Goal: Communication & Community: Answer question/provide support

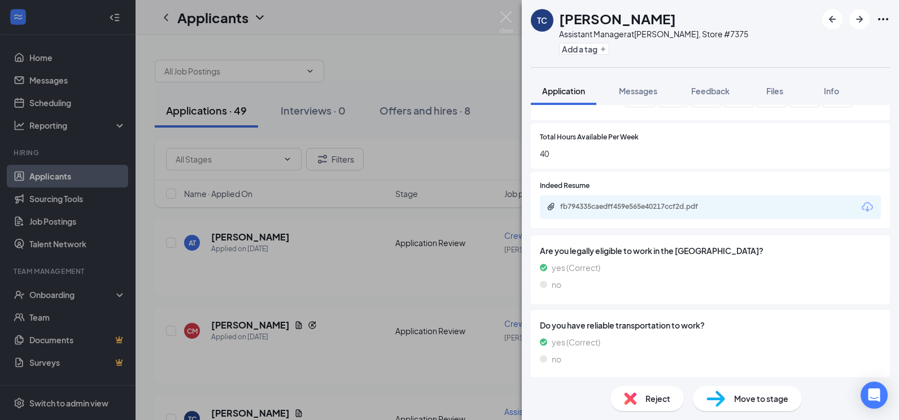
scroll to position [472, 0]
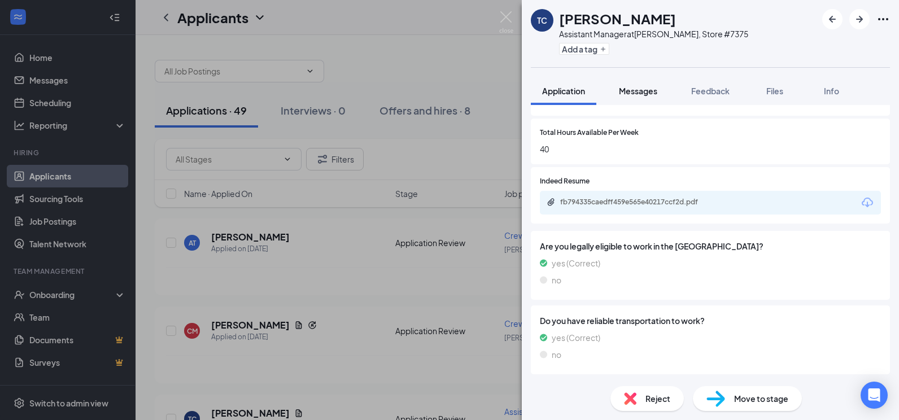
click at [633, 93] on span "Messages" at bounding box center [638, 91] width 38 height 10
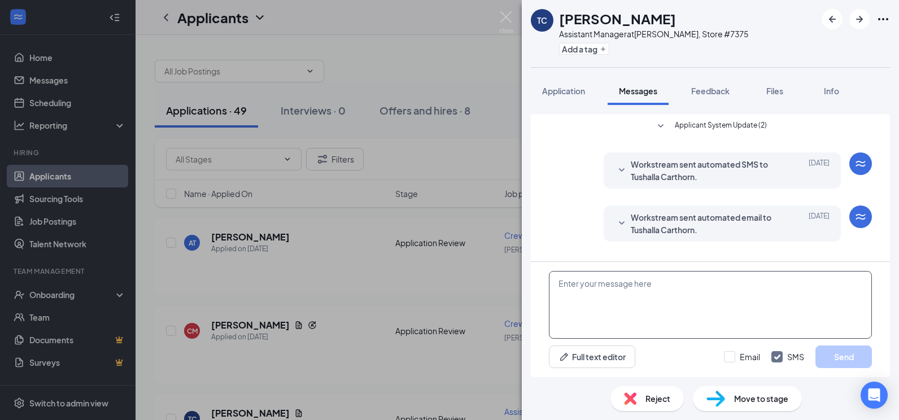
click at [627, 288] on textarea at bounding box center [710, 305] width 323 height 68
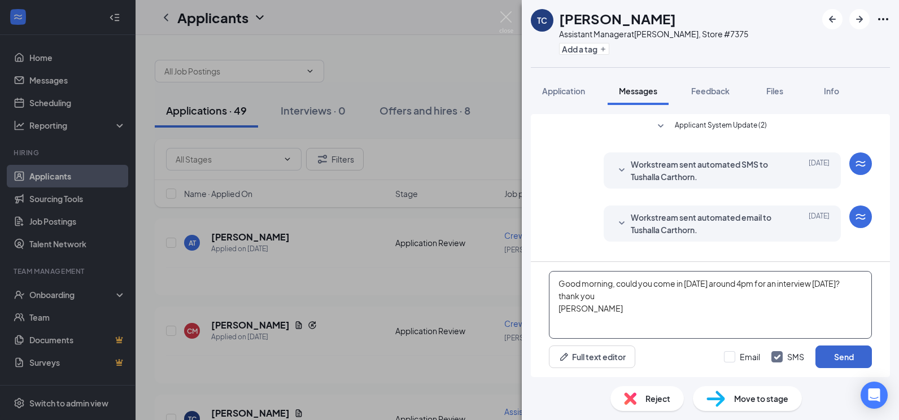
type textarea "Good morning, could you come in [DATE] around 4pm for an interview [DATE]? than…"
click at [851, 353] on button "Send" at bounding box center [844, 357] width 56 height 23
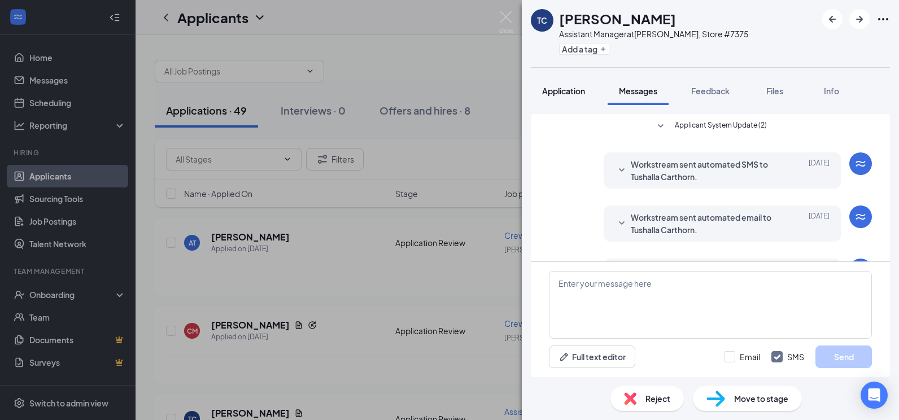
scroll to position [101, 0]
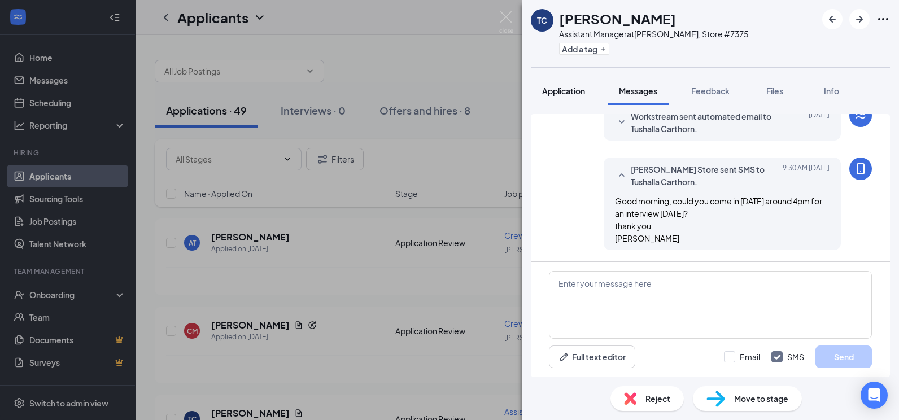
click at [578, 95] on span "Application" at bounding box center [563, 91] width 43 height 10
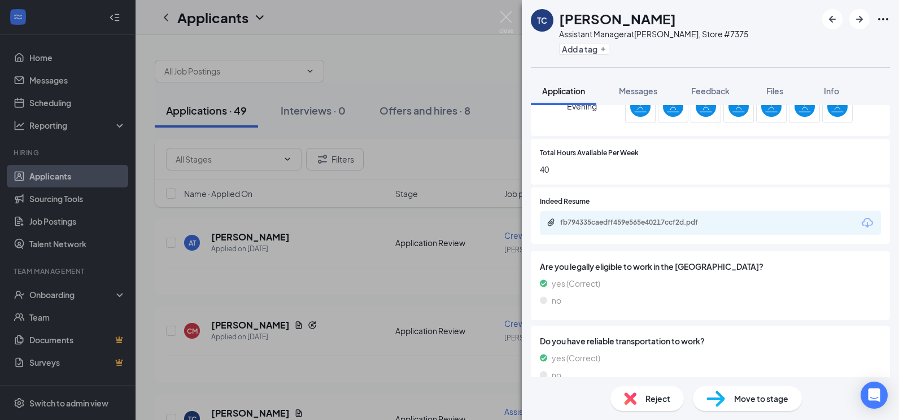
scroll to position [452, 0]
click at [646, 225] on div "fb794335caedff459e565e40217ccf2d.pdf" at bounding box center [639, 221] width 158 height 9
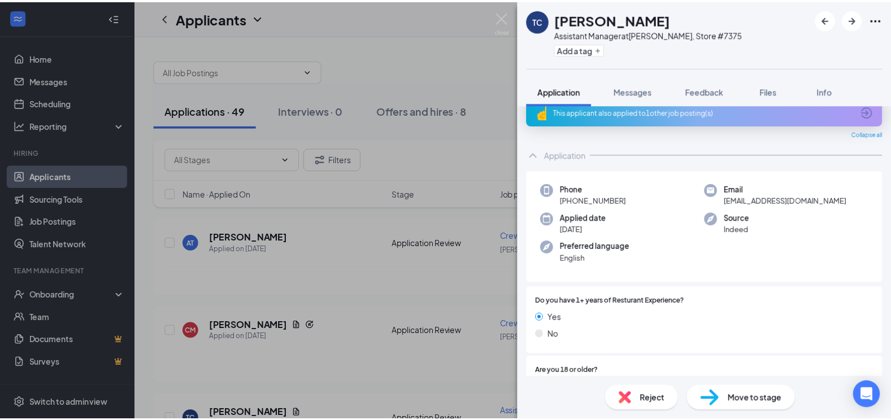
scroll to position [0, 0]
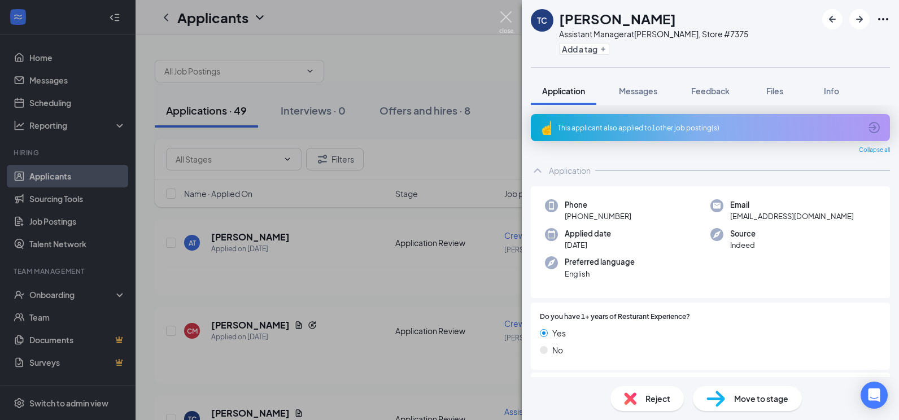
drag, startPoint x: 502, startPoint y: 12, endPoint x: 488, endPoint y: 98, distance: 86.4
click at [502, 13] on img at bounding box center [506, 22] width 14 height 22
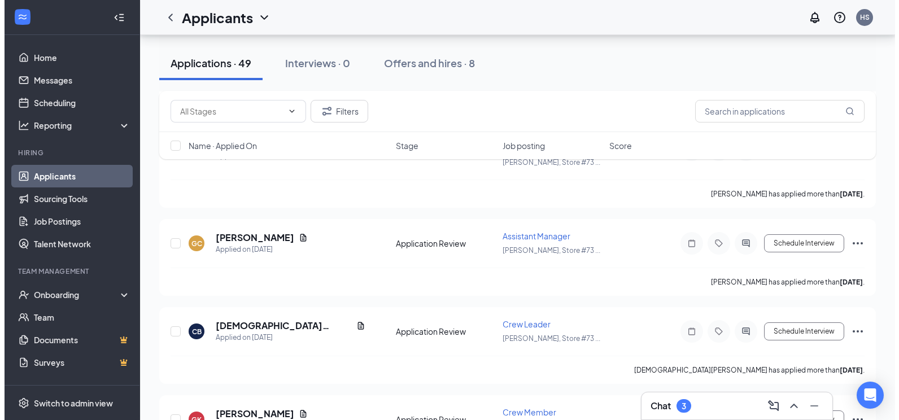
scroll to position [1582, 0]
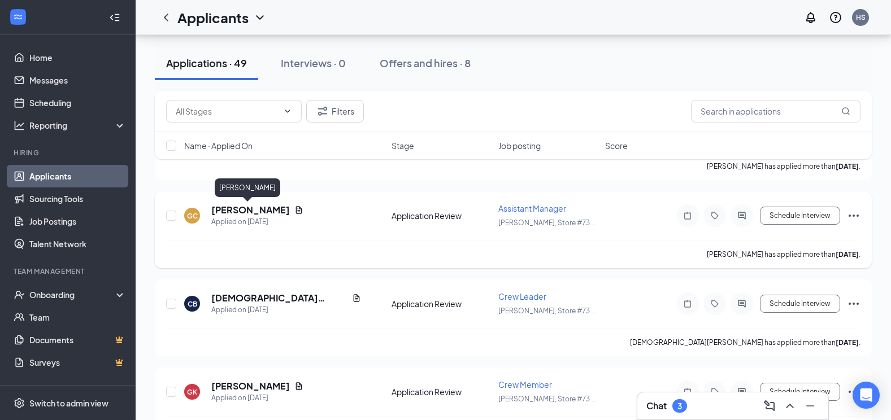
click at [236, 214] on h5 "[PERSON_NAME]" at bounding box center [250, 210] width 79 height 12
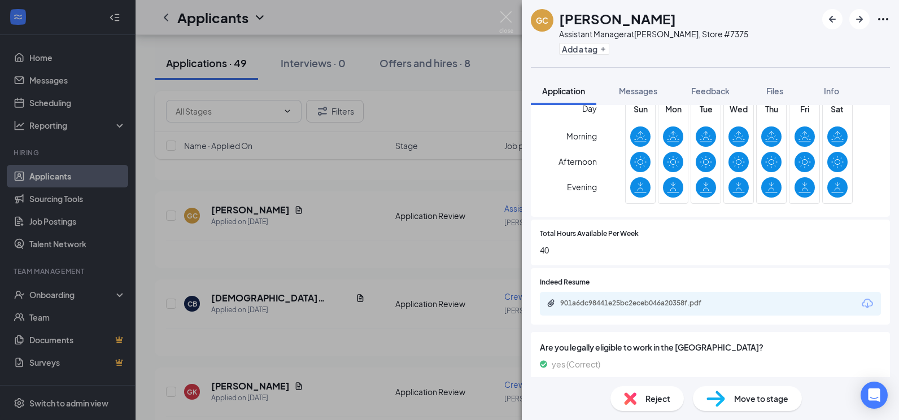
scroll to position [395, 0]
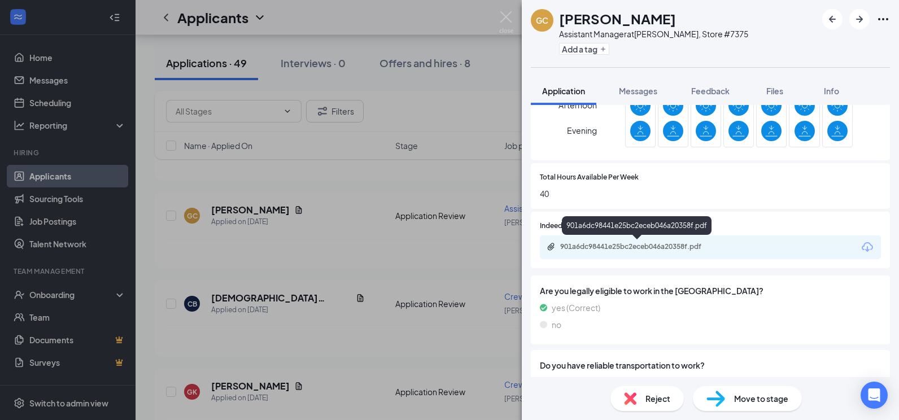
click at [634, 244] on div "901a6dc98441e25bc2eceb046a20358f.pdf" at bounding box center [639, 246] width 158 height 9
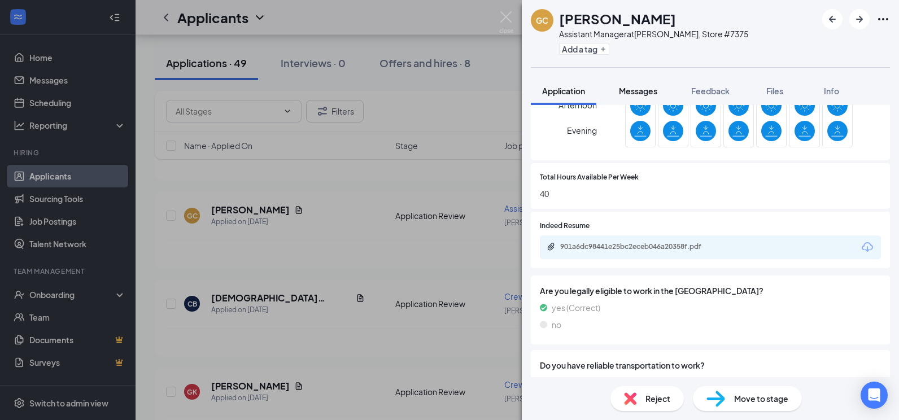
click at [637, 90] on span "Messages" at bounding box center [638, 91] width 38 height 10
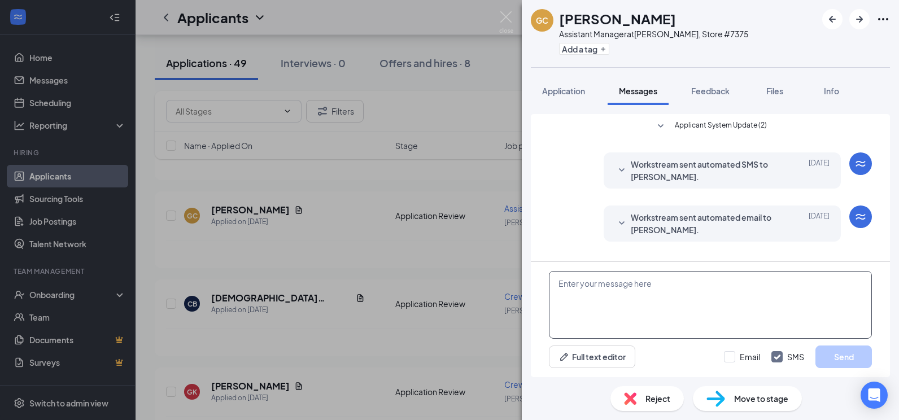
click at [634, 283] on textarea at bounding box center [710, 305] width 323 height 68
type textarea "H"
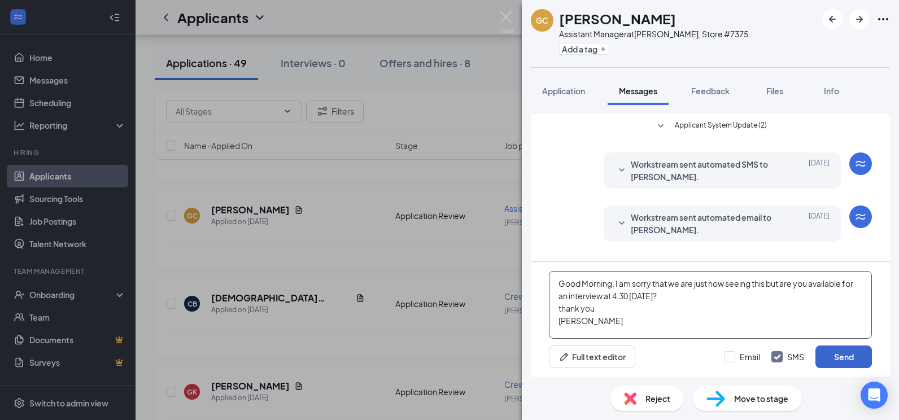
type textarea "Good Morning, I am sorry that we are just now seeing this but are you available…"
click at [843, 354] on button "Send" at bounding box center [844, 357] width 56 height 23
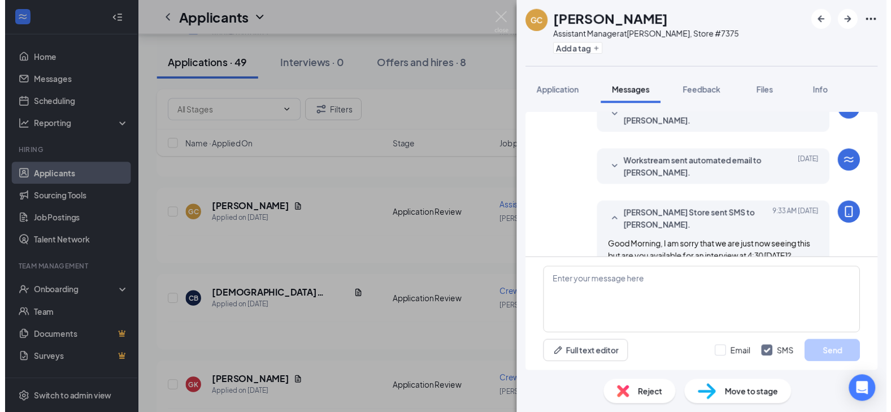
scroll to position [101, 0]
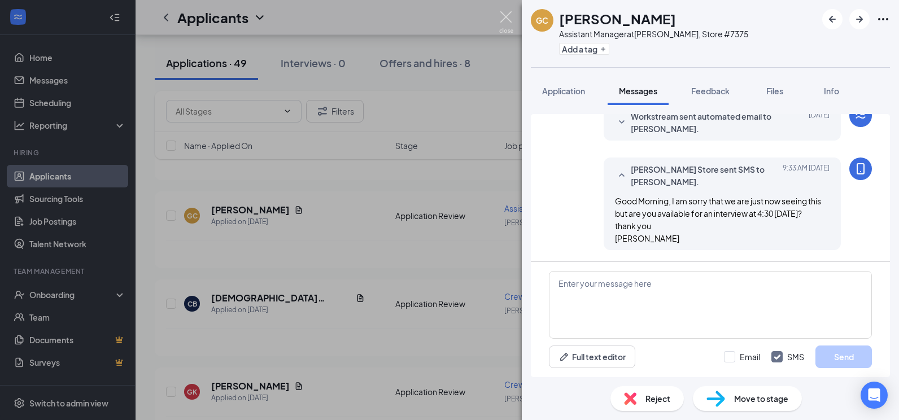
click at [508, 18] on img at bounding box center [506, 22] width 14 height 22
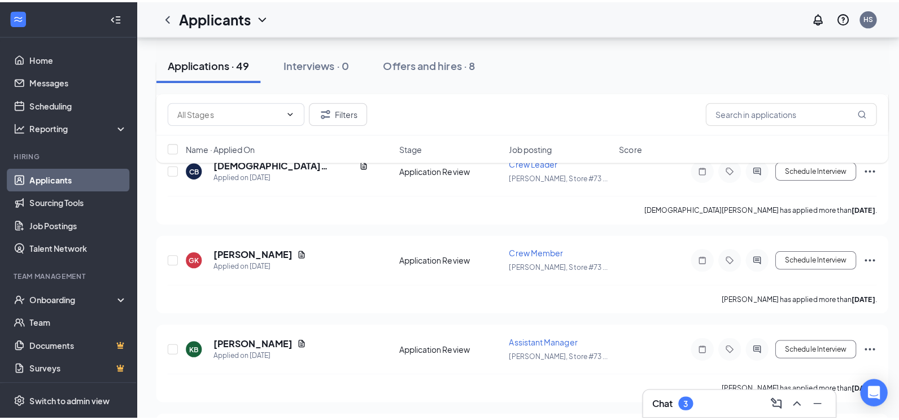
scroll to position [1808, 0]
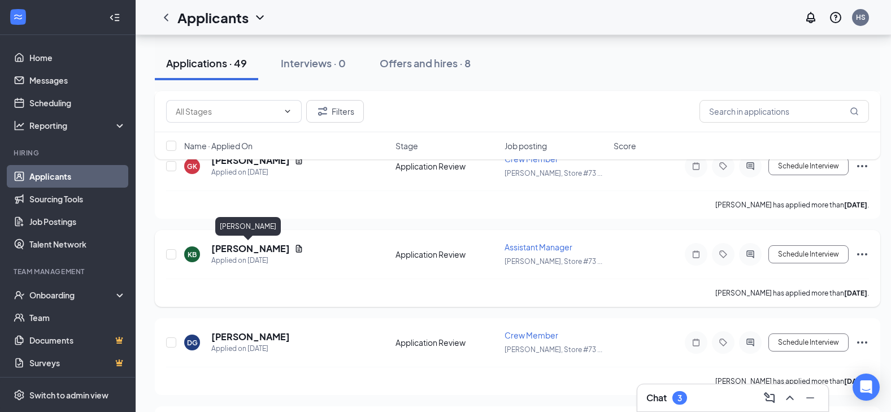
click at [255, 251] on h5 "[PERSON_NAME]" at bounding box center [250, 248] width 79 height 12
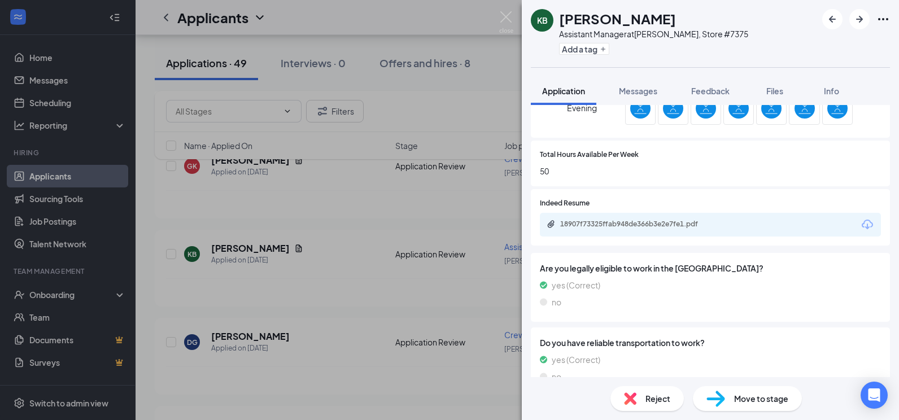
scroll to position [452, 0]
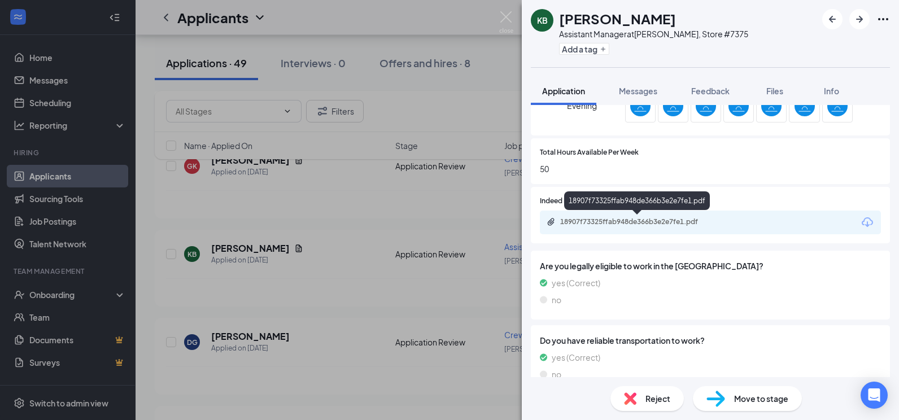
click at [647, 227] on div "18907f73325ffab948de366b3e2e7fe1.pdf" at bounding box center [638, 222] width 183 height 11
click at [633, 84] on button "Messages" at bounding box center [638, 91] width 61 height 28
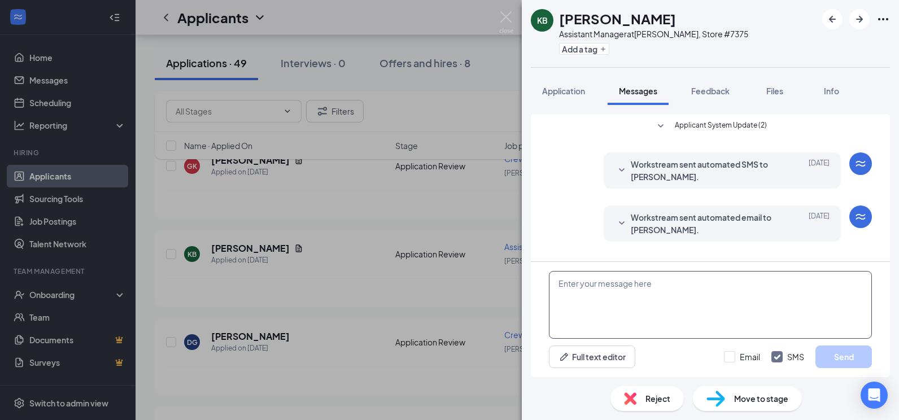
click at [634, 286] on textarea at bounding box center [710, 305] width 323 height 68
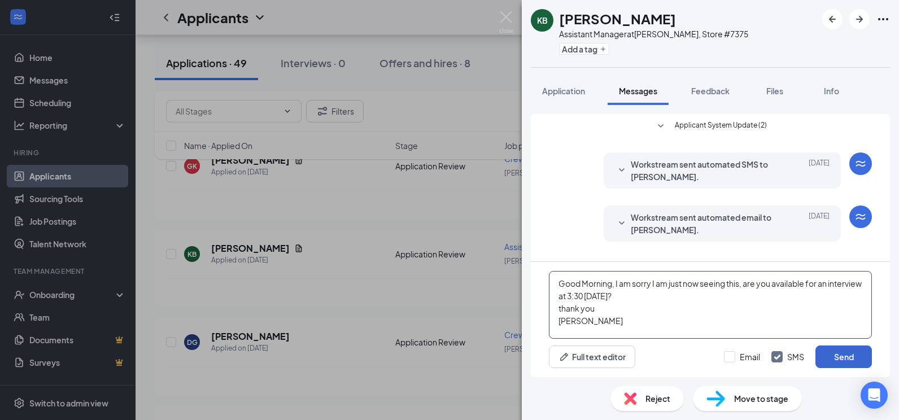
type textarea "Good Morning, I am sorry I am just now seeing this, are you available for an in…"
click at [832, 352] on button "Send" at bounding box center [844, 357] width 56 height 23
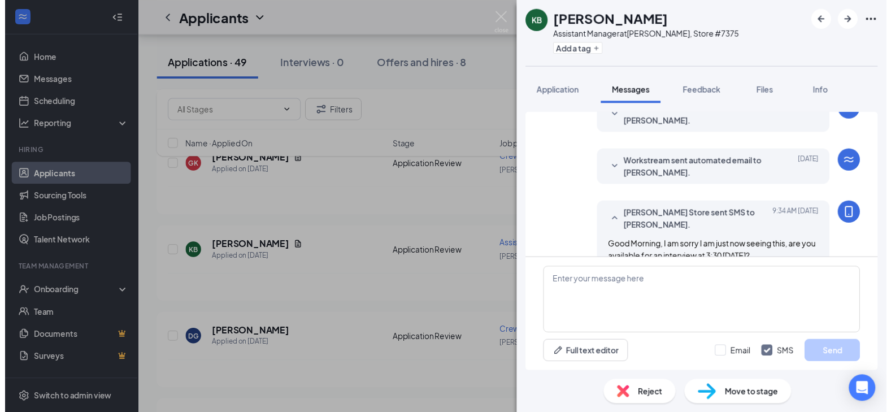
scroll to position [101, 0]
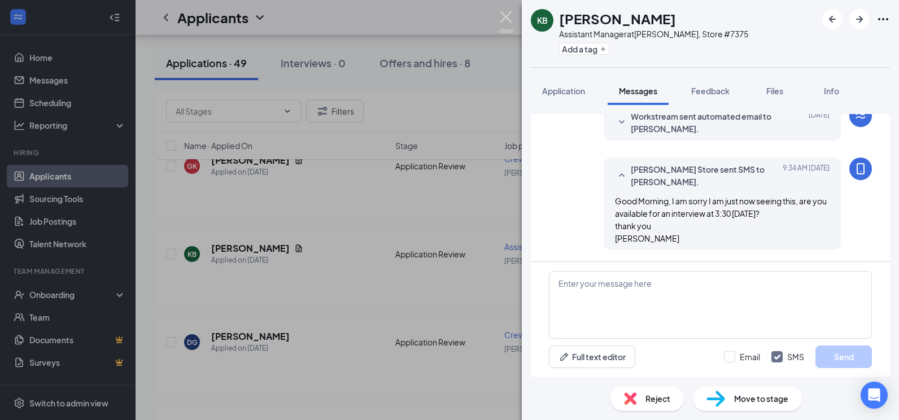
click at [508, 18] on img at bounding box center [506, 22] width 14 height 22
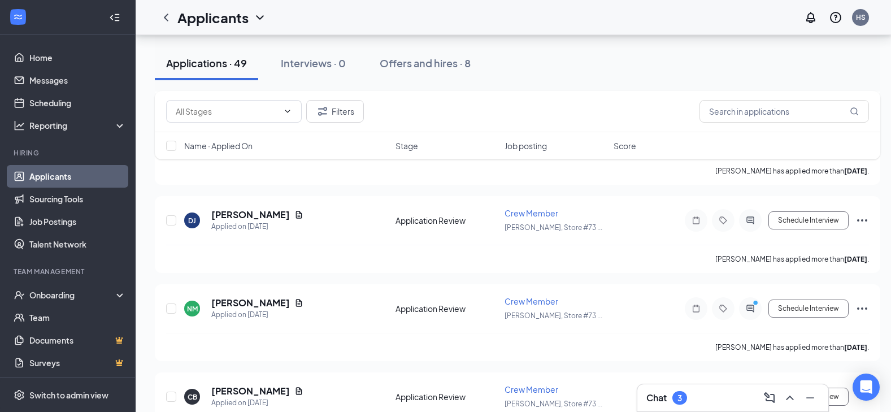
scroll to position [2655, 0]
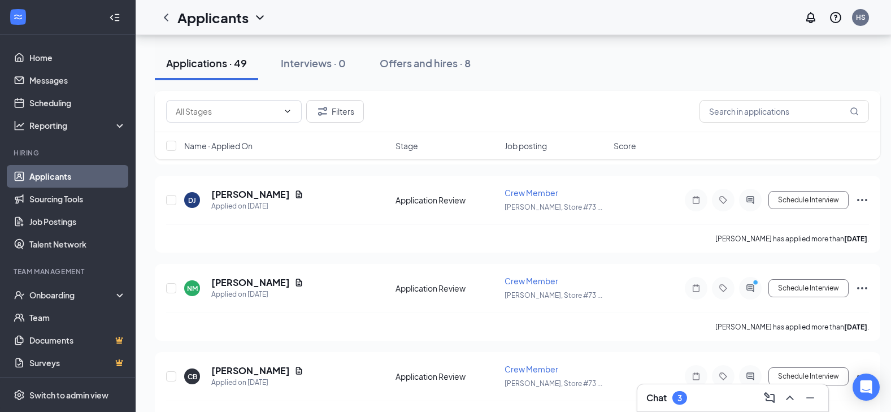
click at [720, 406] on div "Chat 3" at bounding box center [732, 398] width 173 height 18
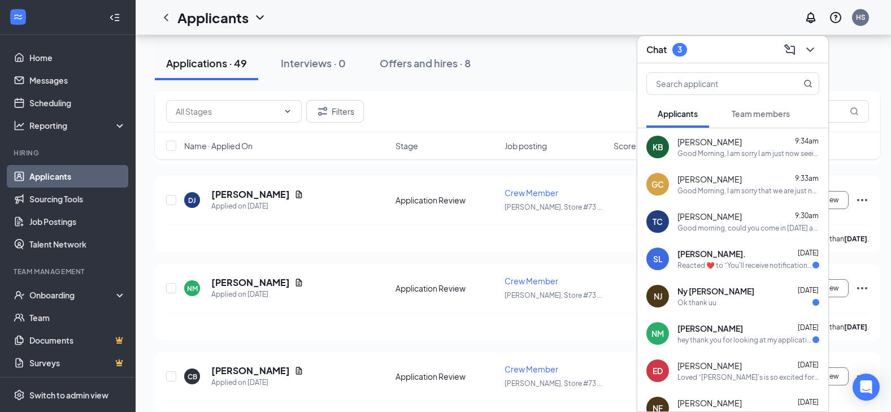
click at [730, 264] on div "Reacted ❤️ to “You'll receive notifications for your application for Crew Membe…" at bounding box center [744, 265] width 135 height 10
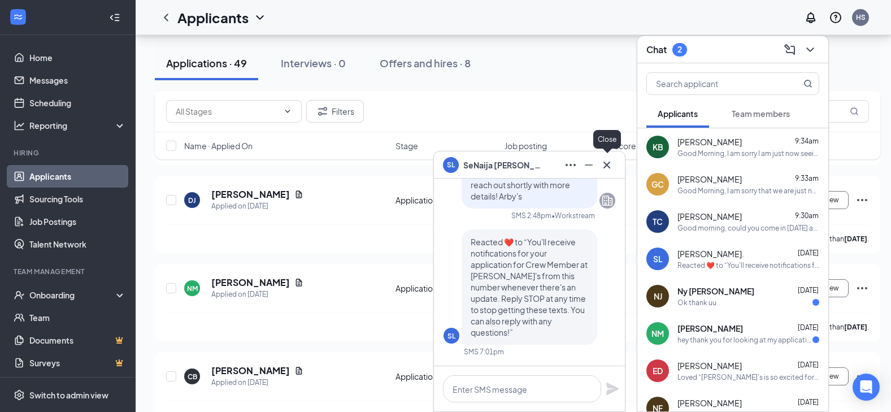
click at [609, 163] on icon "Cross" at bounding box center [607, 165] width 14 height 14
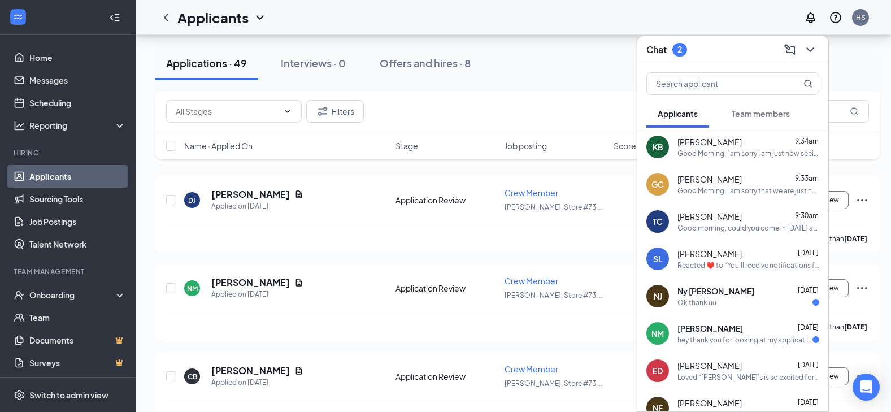
click at [731, 321] on div "NM [PERSON_NAME] [DATE] hey thank you for looking at my application , I am [DEM…" at bounding box center [732, 333] width 191 height 37
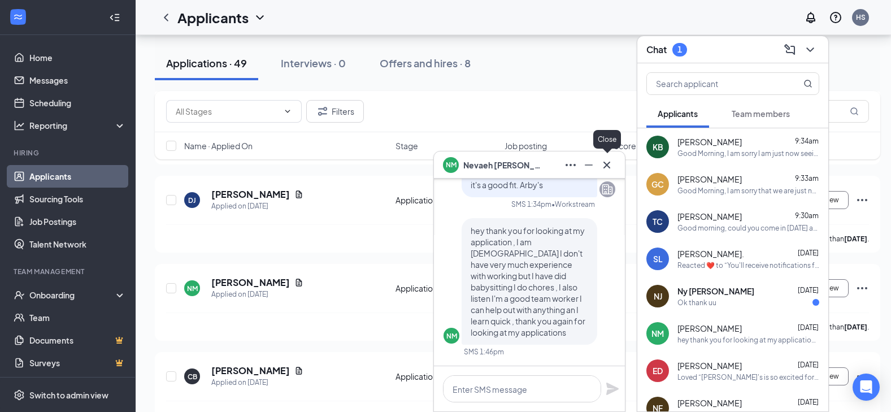
click at [608, 169] on icon "Cross" at bounding box center [607, 165] width 14 height 14
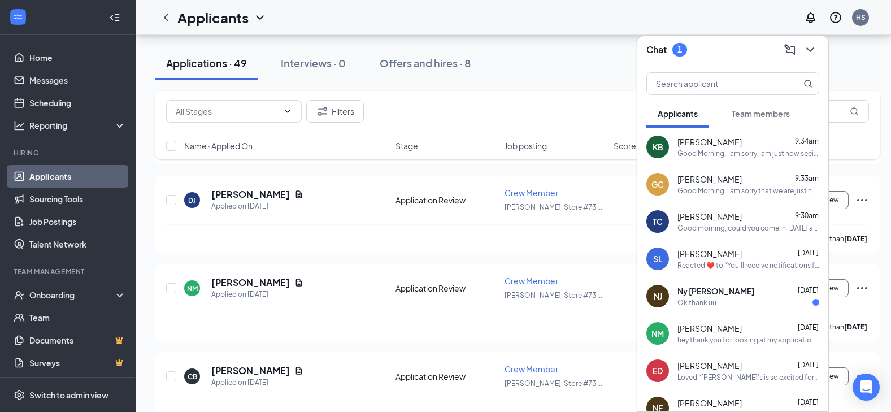
click at [714, 302] on div "Ok thank uu" at bounding box center [696, 303] width 39 height 10
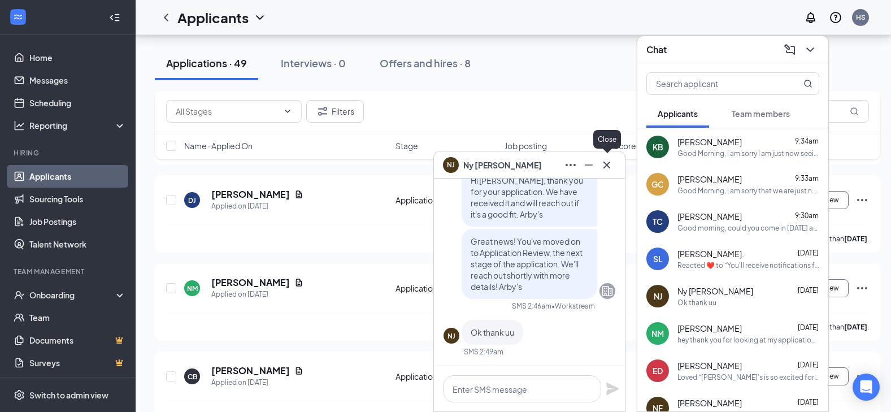
click at [611, 168] on icon "Cross" at bounding box center [607, 165] width 14 height 14
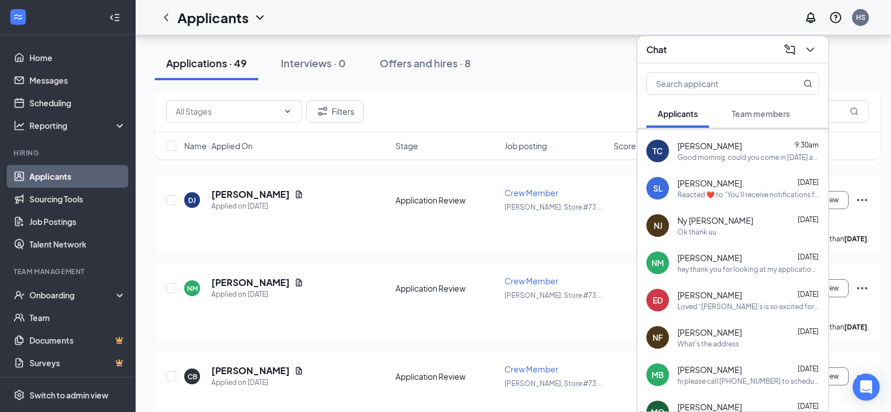
scroll to position [0, 0]
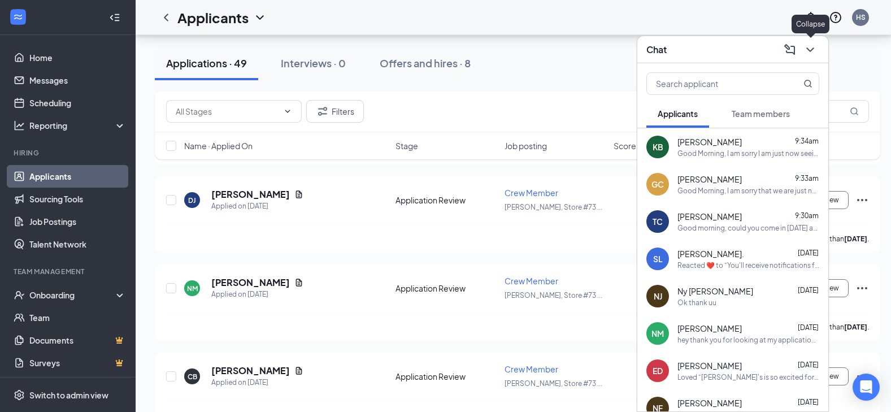
click at [816, 51] on icon "ChevronDown" at bounding box center [810, 50] width 14 height 14
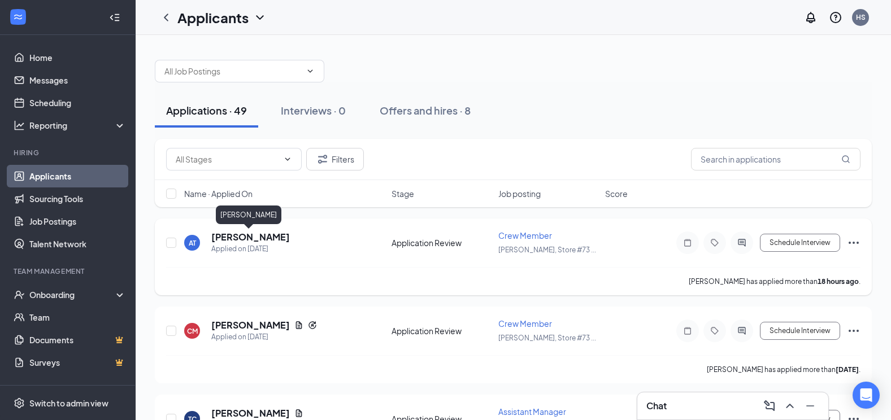
click at [261, 239] on h5 "[PERSON_NAME]" at bounding box center [250, 237] width 79 height 12
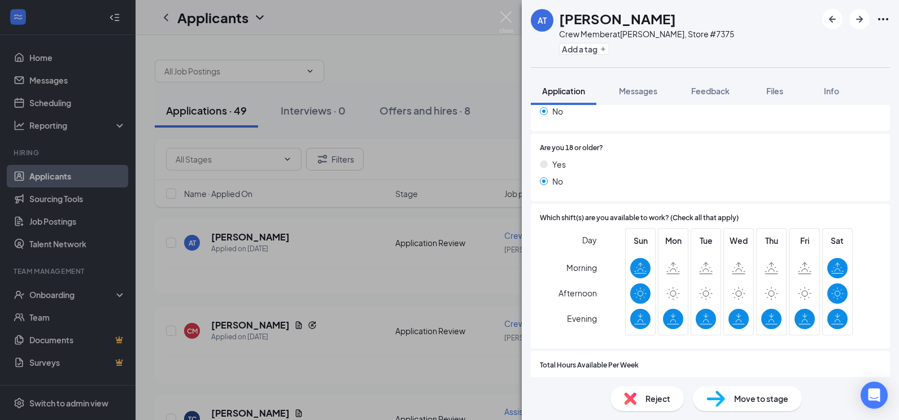
scroll to position [226, 0]
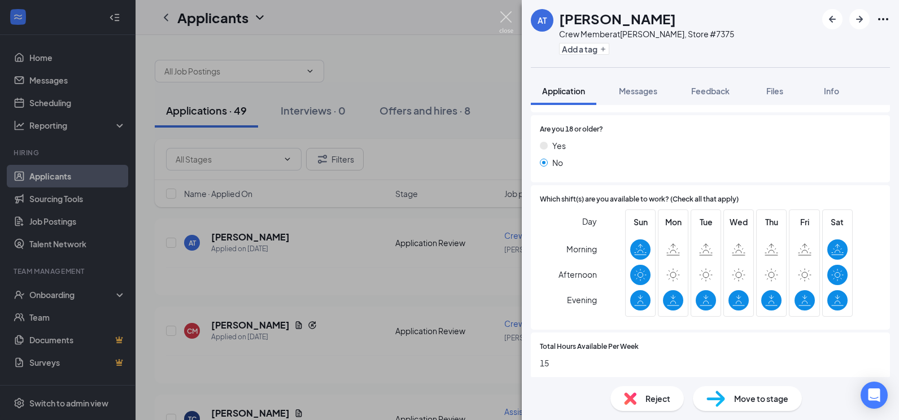
click at [506, 19] on img at bounding box center [506, 22] width 14 height 22
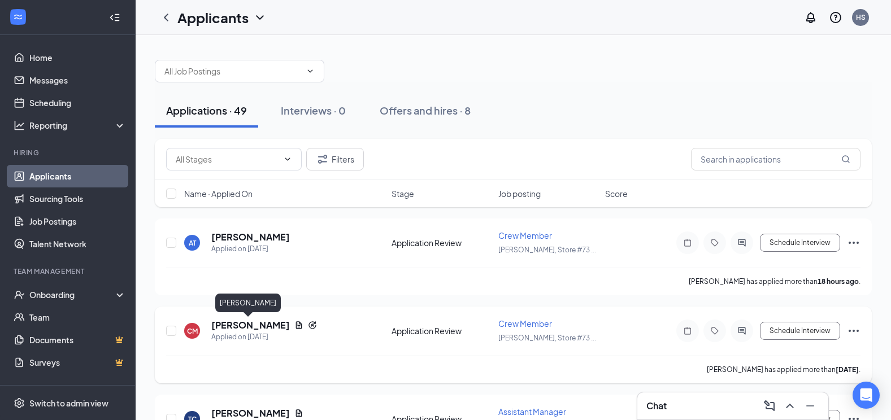
click at [238, 327] on h5 "[PERSON_NAME]" at bounding box center [250, 325] width 79 height 12
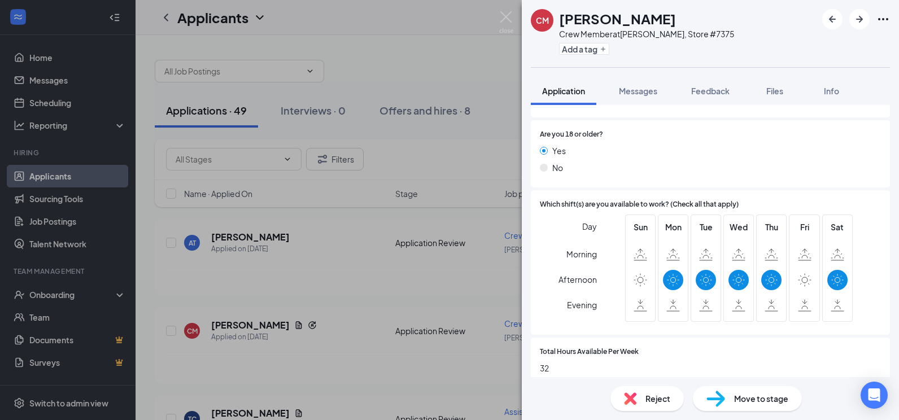
scroll to position [282, 0]
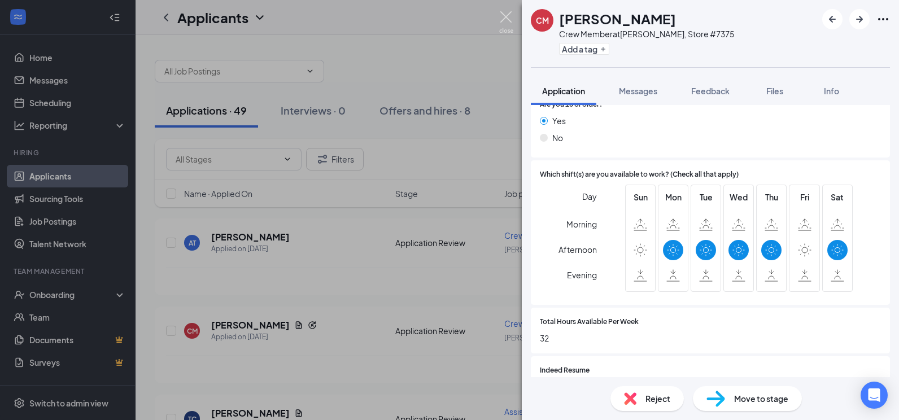
click at [509, 19] on img at bounding box center [506, 22] width 14 height 22
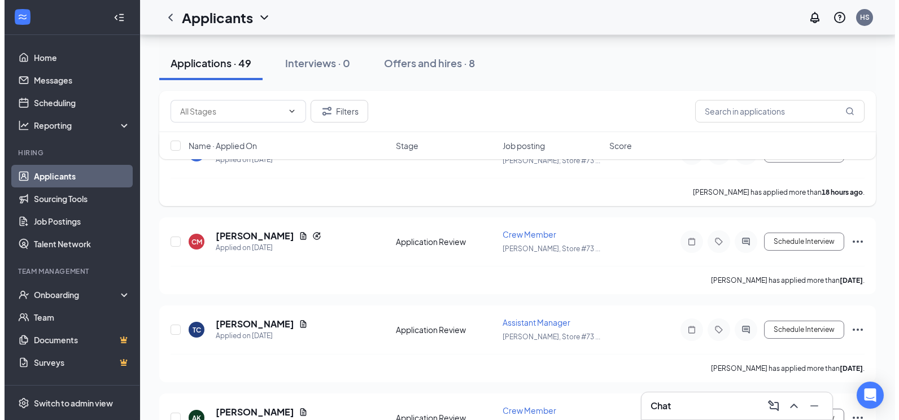
scroll to position [169, 0]
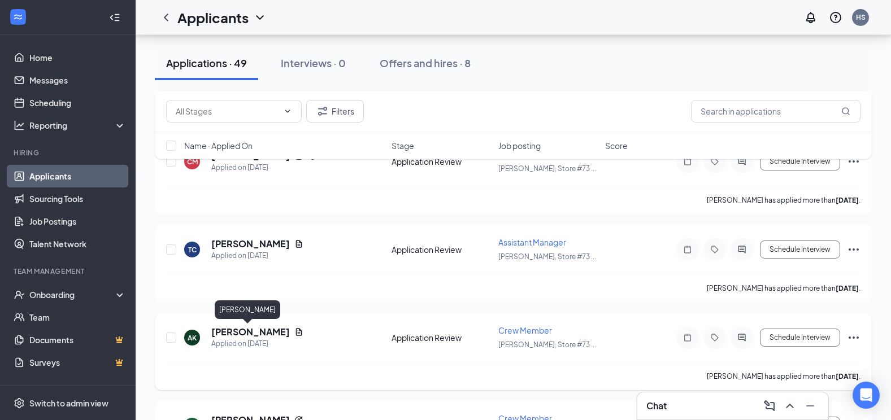
click at [256, 331] on h5 "[PERSON_NAME]" at bounding box center [250, 332] width 79 height 12
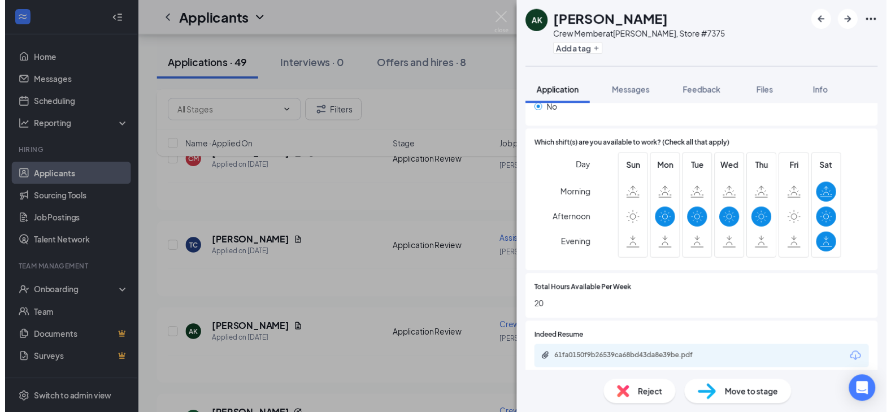
scroll to position [282, 0]
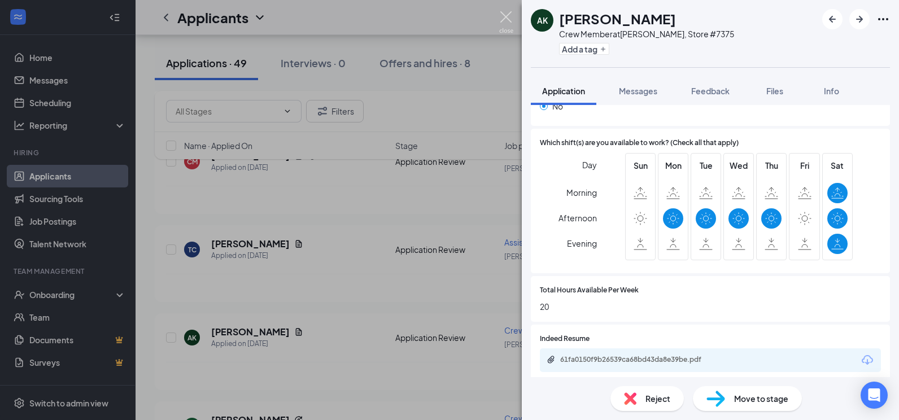
click at [510, 19] on img at bounding box center [506, 22] width 14 height 22
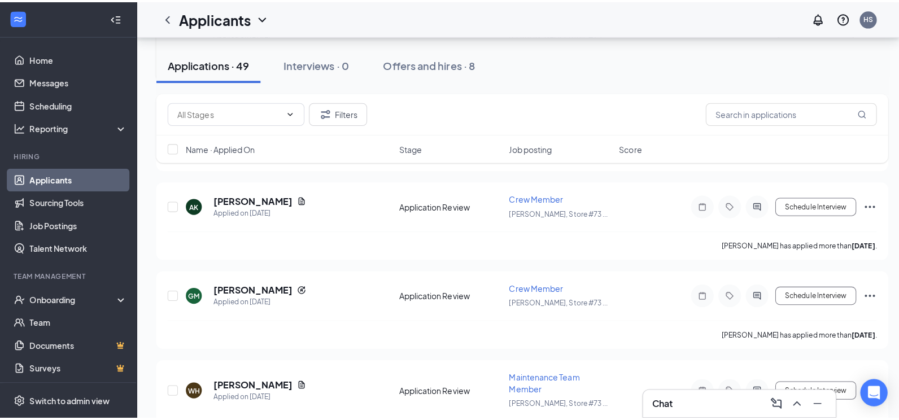
scroll to position [339, 0]
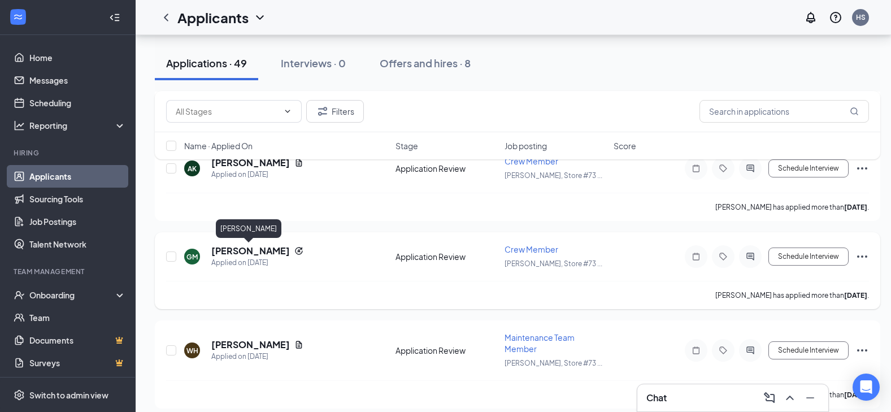
click at [246, 254] on h5 "[PERSON_NAME]" at bounding box center [250, 251] width 79 height 12
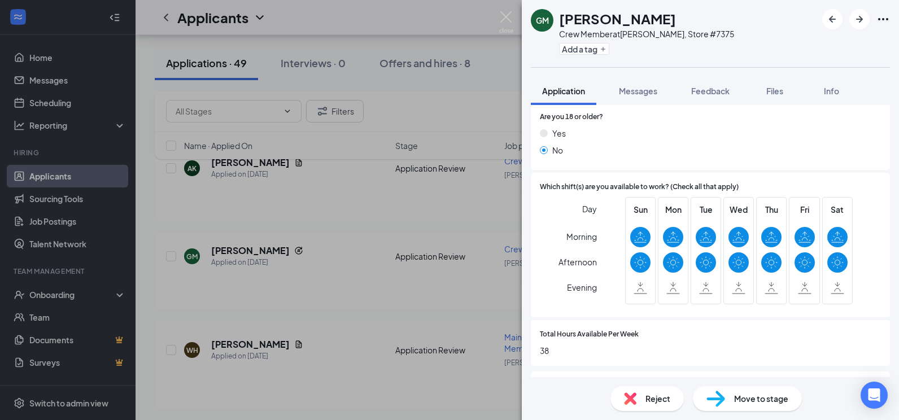
scroll to position [282, 0]
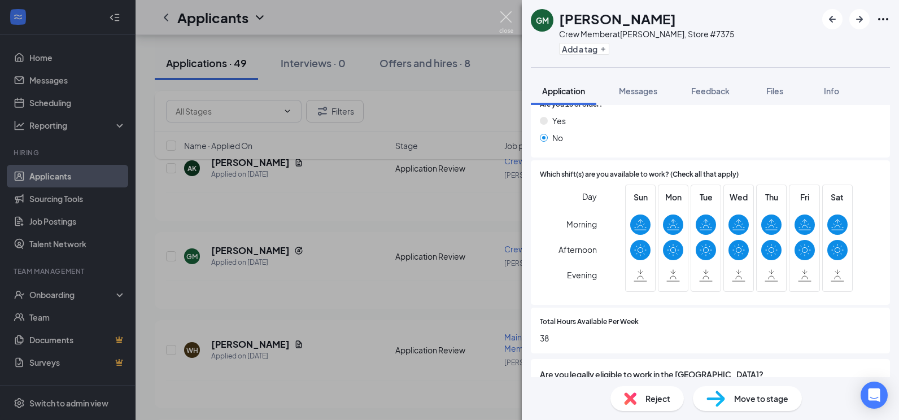
click at [508, 12] on img at bounding box center [506, 22] width 14 height 22
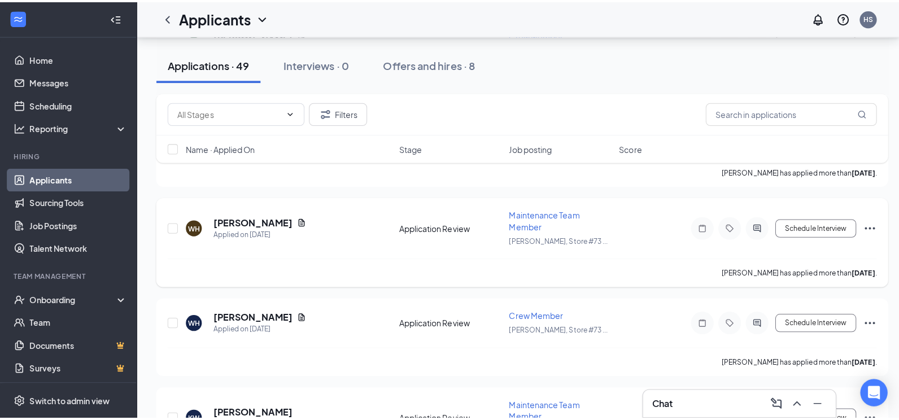
scroll to position [508, 0]
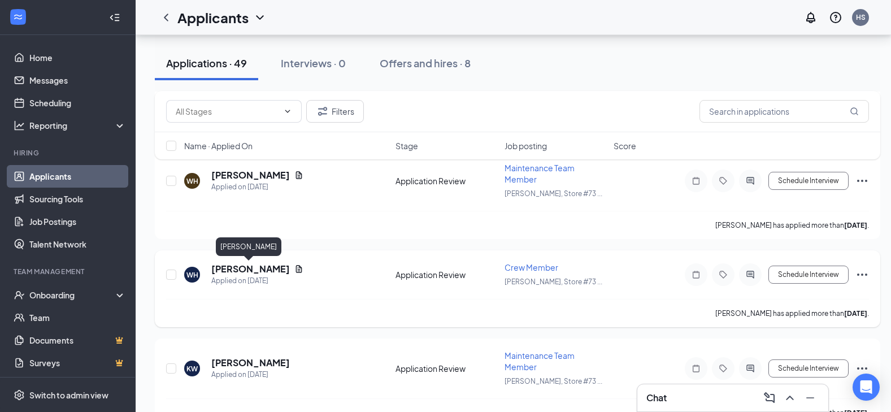
click at [259, 265] on h5 "[PERSON_NAME]" at bounding box center [250, 269] width 79 height 12
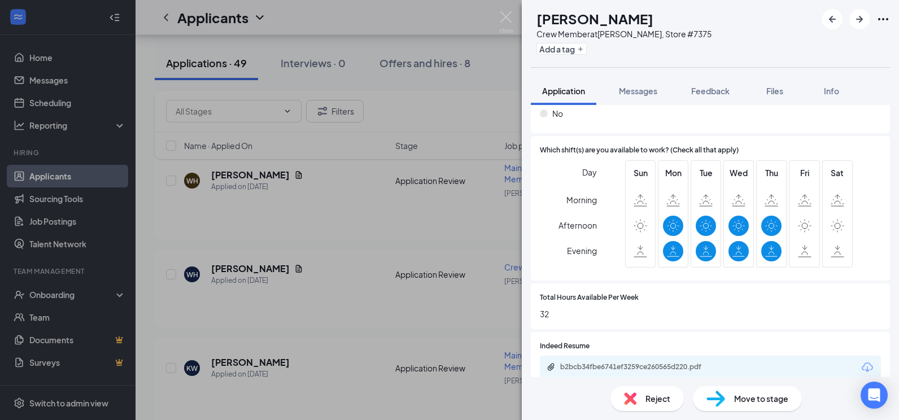
scroll to position [339, 0]
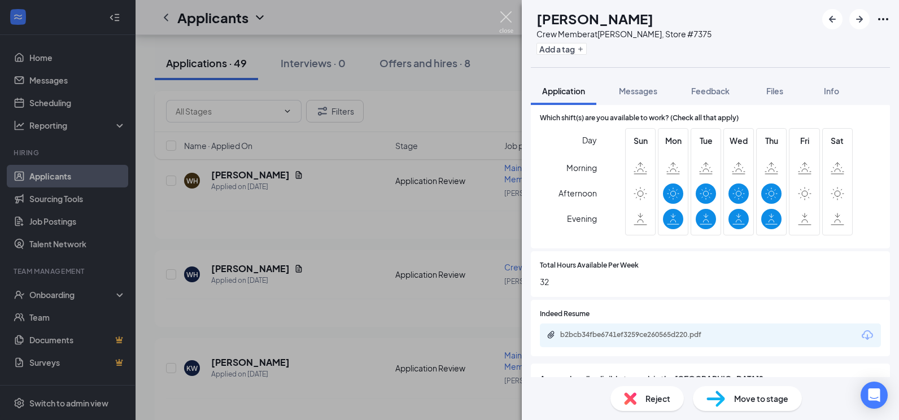
click at [509, 16] on img at bounding box center [506, 22] width 14 height 22
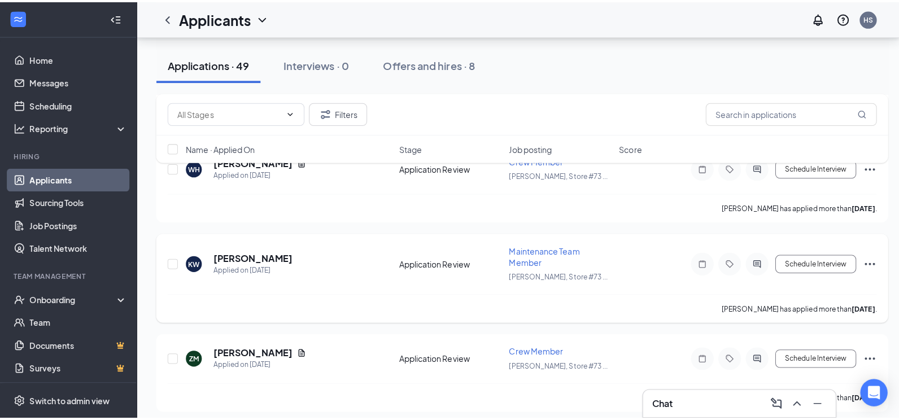
scroll to position [621, 0]
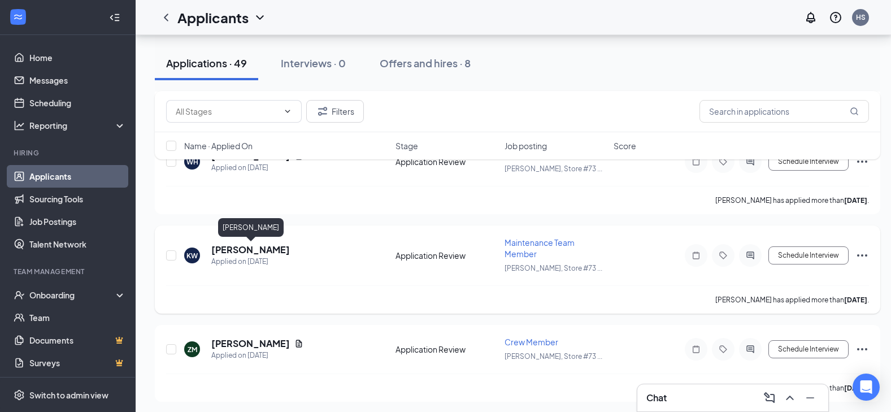
click at [266, 248] on h5 "[PERSON_NAME]" at bounding box center [250, 249] width 79 height 12
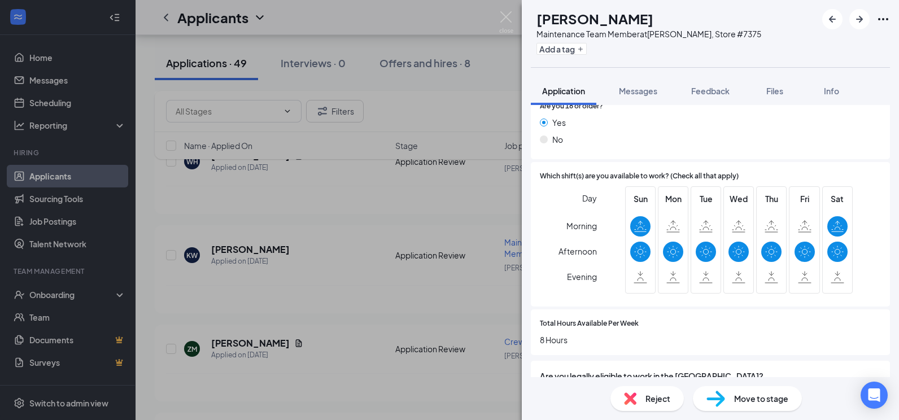
scroll to position [282, 0]
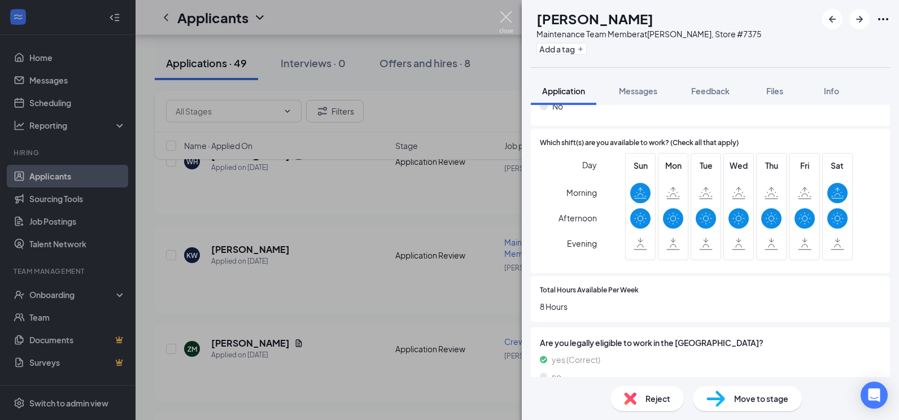
click at [506, 19] on img at bounding box center [506, 22] width 14 height 22
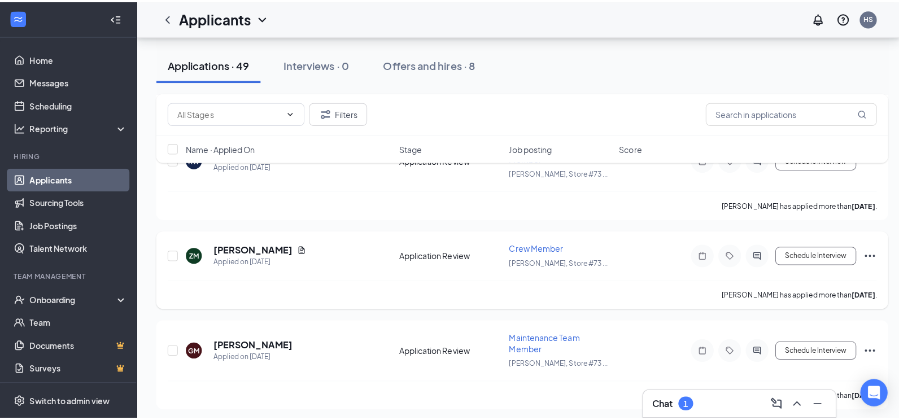
scroll to position [734, 0]
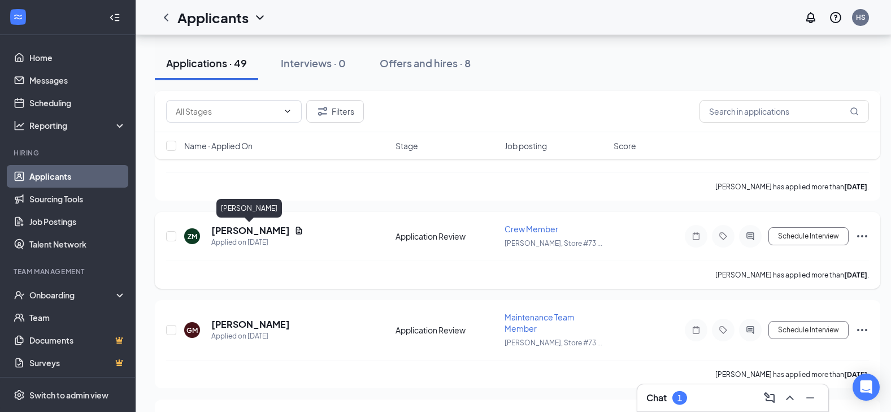
click at [254, 232] on h5 "[PERSON_NAME]" at bounding box center [250, 230] width 79 height 12
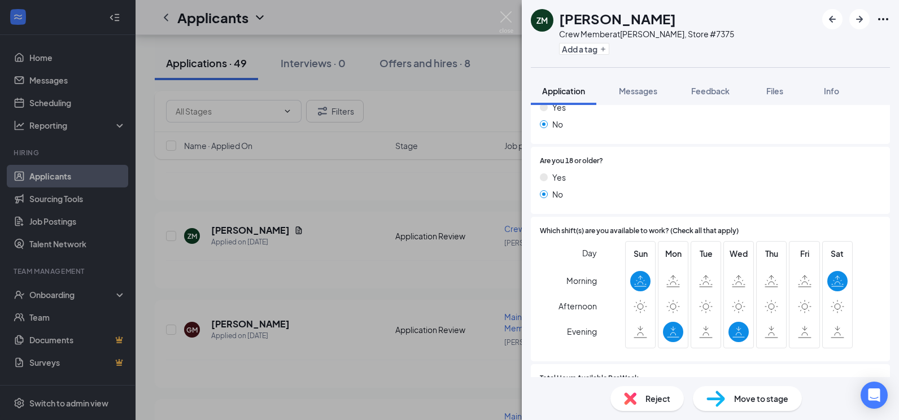
scroll to position [339, 0]
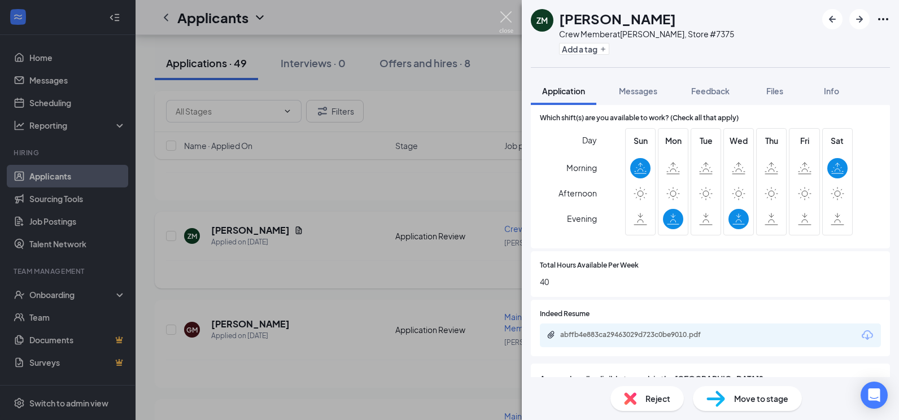
drag, startPoint x: 507, startPoint y: 16, endPoint x: 408, endPoint y: 223, distance: 228.4
click at [507, 16] on img at bounding box center [506, 22] width 14 height 22
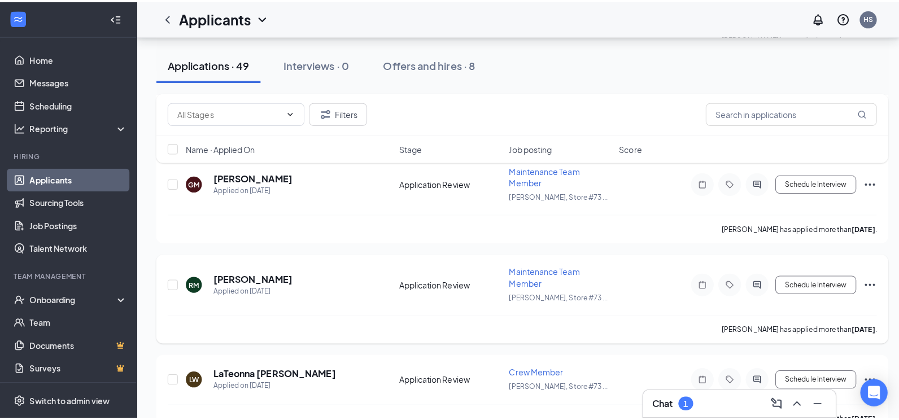
scroll to position [904, 0]
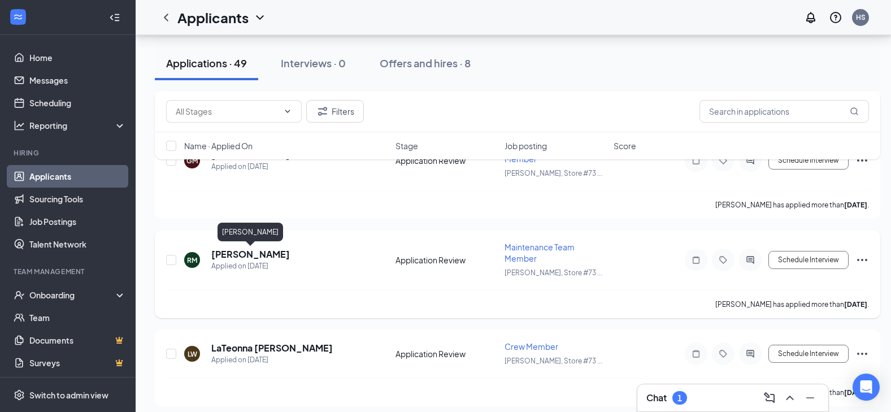
click at [261, 250] on h5 "[PERSON_NAME]" at bounding box center [250, 254] width 79 height 12
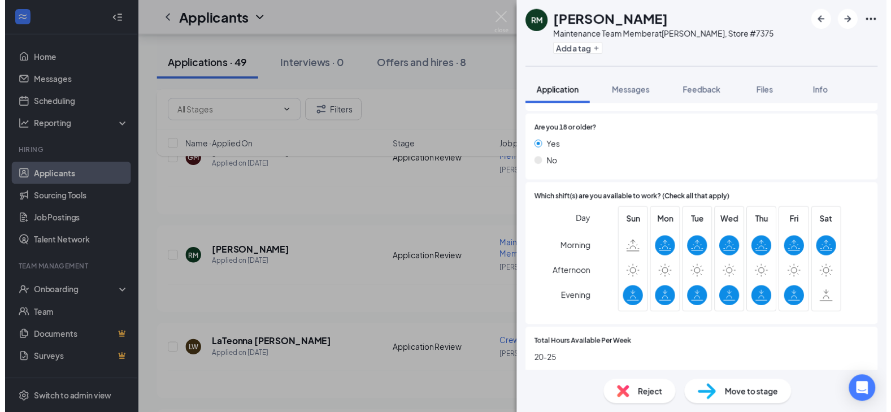
scroll to position [226, 0]
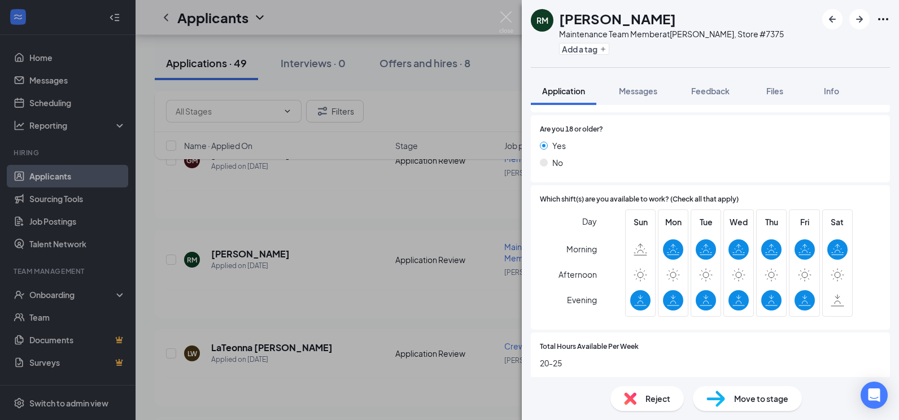
click at [498, 7] on div "[PERSON_NAME] [PERSON_NAME] Maintenance Team Member at [GEOGRAPHIC_DATA], Store…" at bounding box center [449, 210] width 899 height 420
click at [504, 21] on div "Applicants HS" at bounding box center [518, 17] width 764 height 35
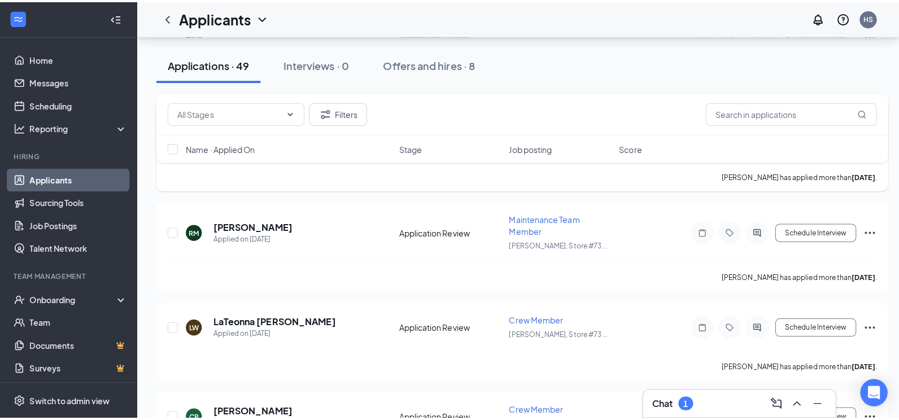
scroll to position [960, 0]
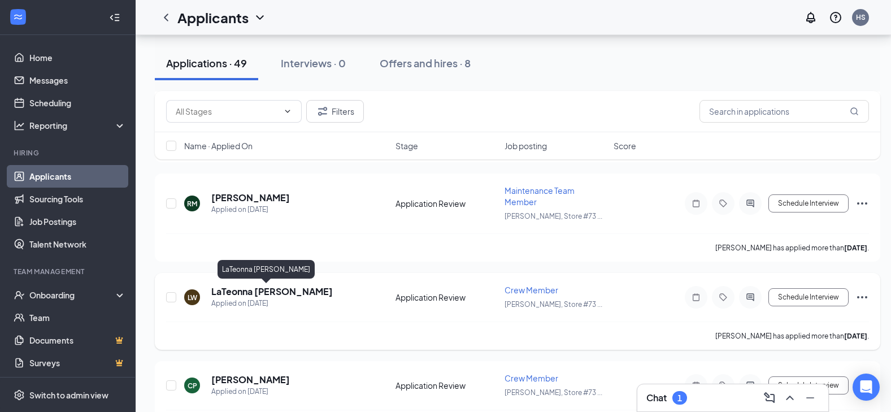
click at [256, 294] on h5 "LaTeonna [PERSON_NAME]" at bounding box center [271, 291] width 121 height 12
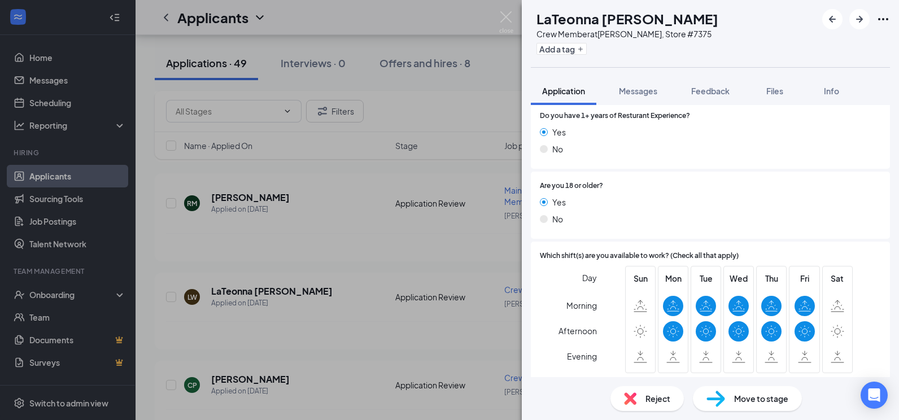
scroll to position [226, 0]
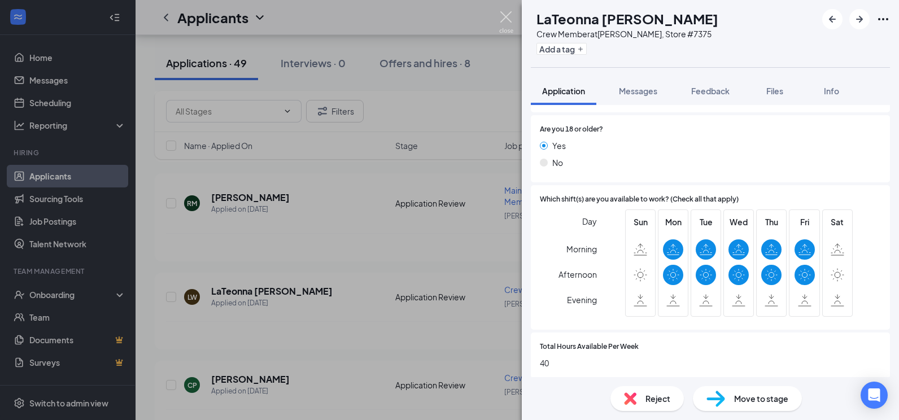
click at [508, 18] on img at bounding box center [506, 22] width 14 height 22
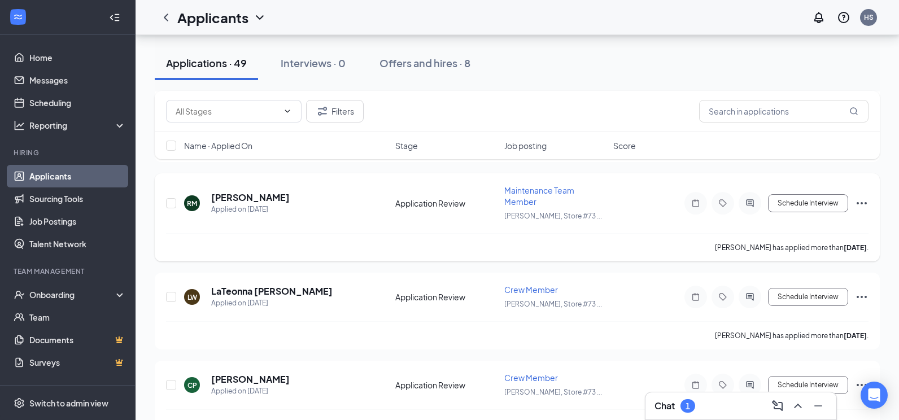
scroll to position [1073, 0]
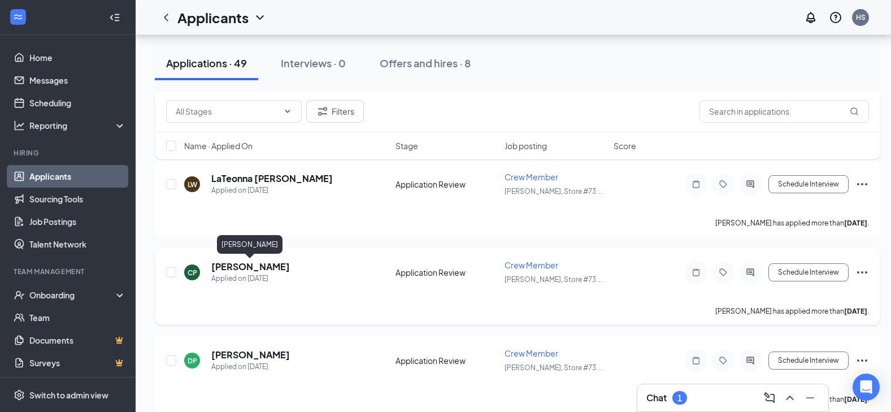
click at [236, 260] on h5 "[PERSON_NAME]" at bounding box center [250, 266] width 79 height 12
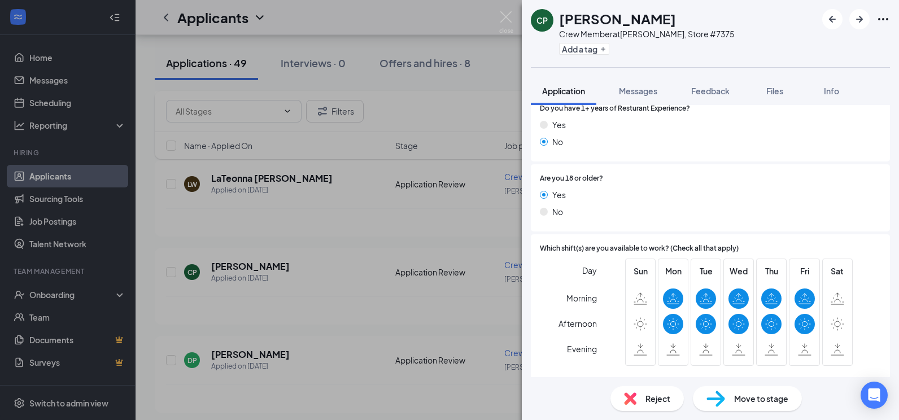
scroll to position [226, 0]
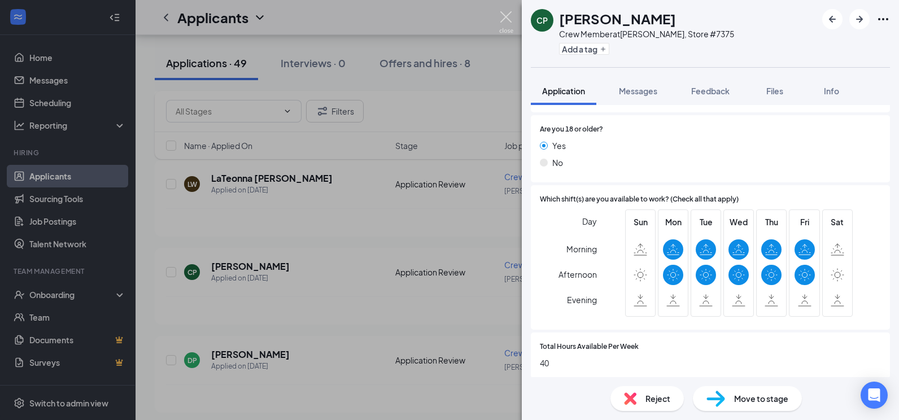
click at [512, 20] on img at bounding box center [506, 22] width 14 height 22
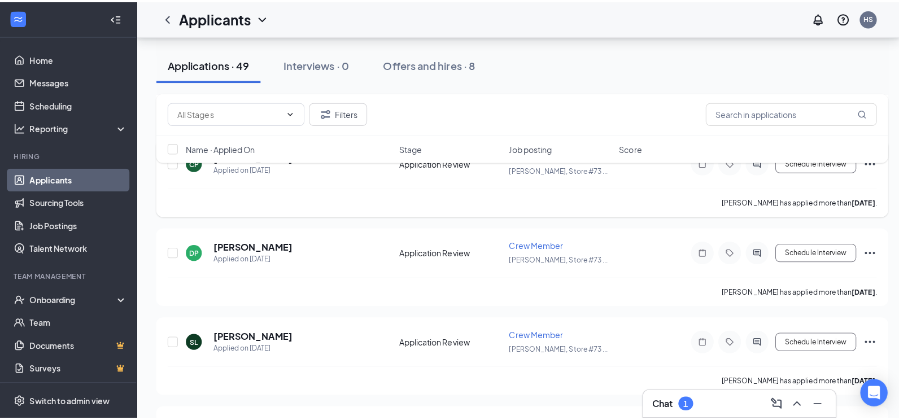
scroll to position [1186, 0]
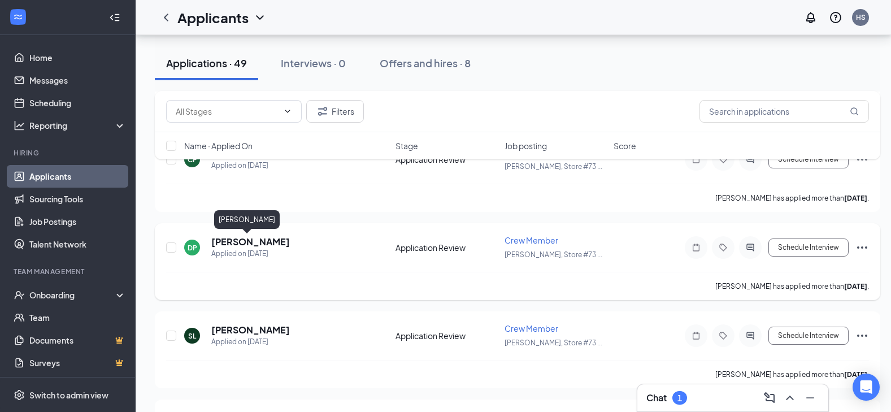
click at [239, 236] on h5 "[PERSON_NAME]" at bounding box center [250, 242] width 79 height 12
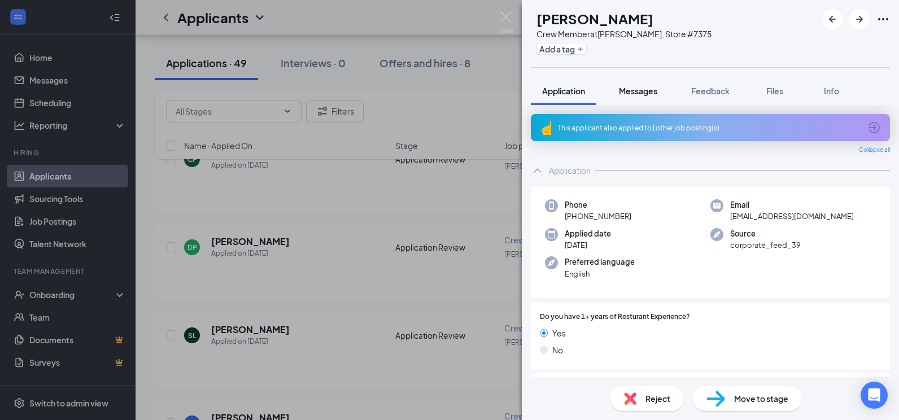
click at [638, 95] on span "Messages" at bounding box center [638, 91] width 38 height 10
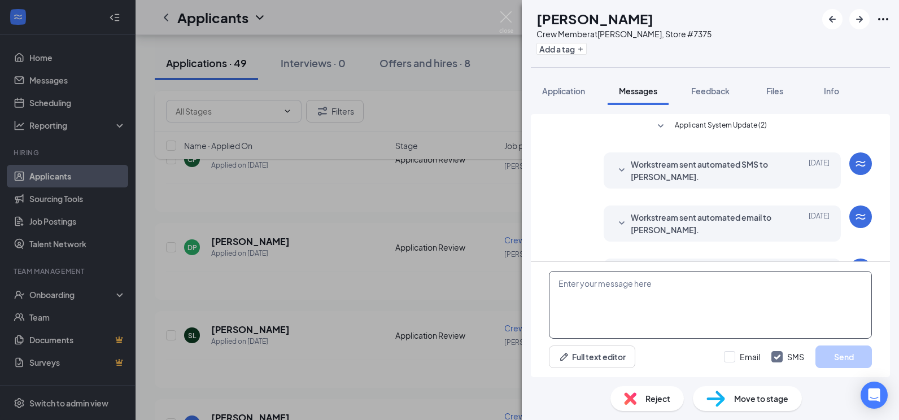
scroll to position [98, 0]
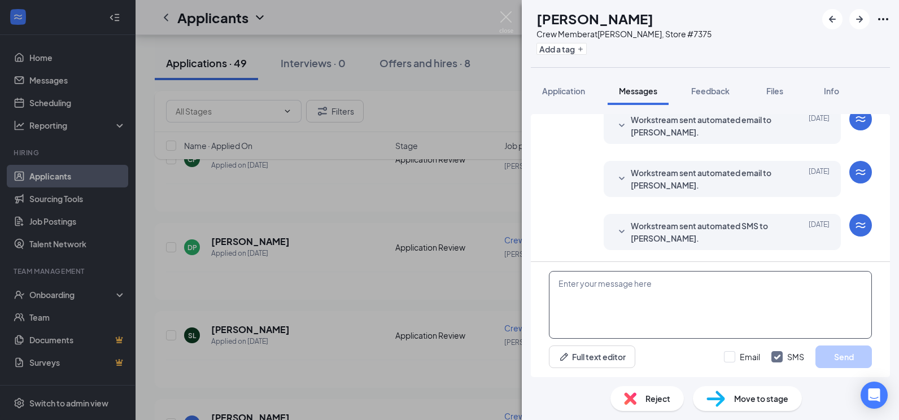
click at [667, 290] on textarea at bounding box center [710, 305] width 323 height 68
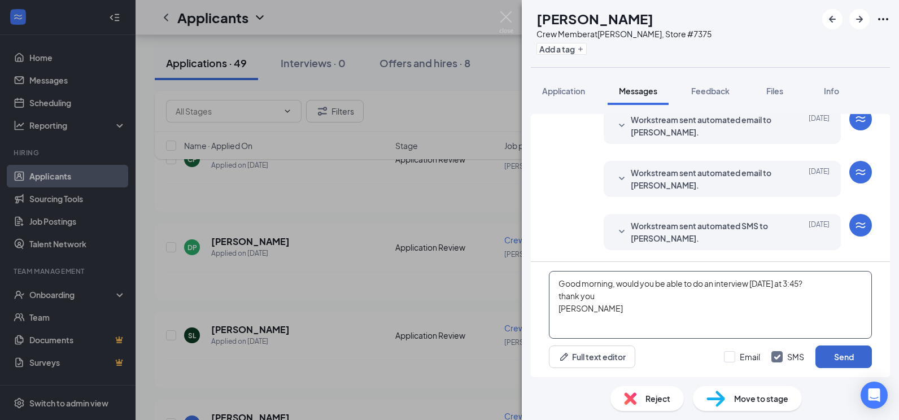
type textarea "Good morning, would you be able to do an interview [DATE] at 3:45? thank you [P…"
click at [839, 349] on button "Send" at bounding box center [844, 357] width 56 height 23
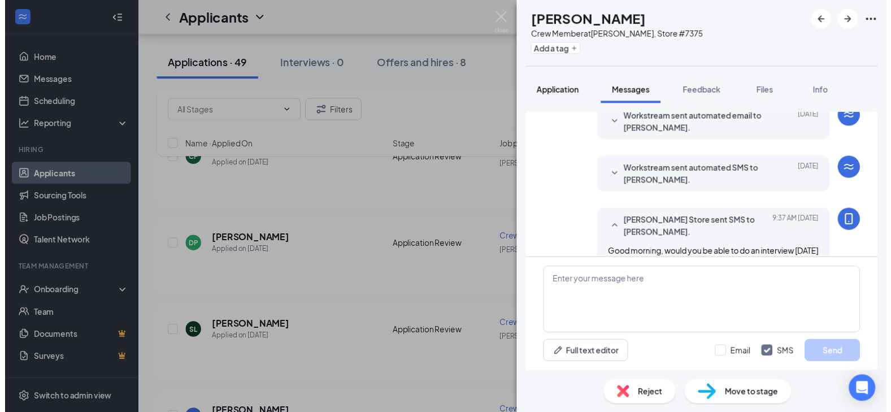
scroll to position [207, 0]
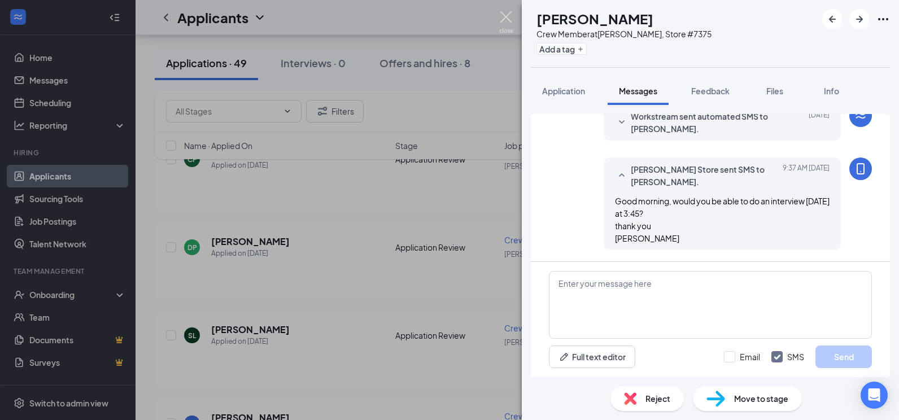
click at [510, 17] on img at bounding box center [506, 22] width 14 height 22
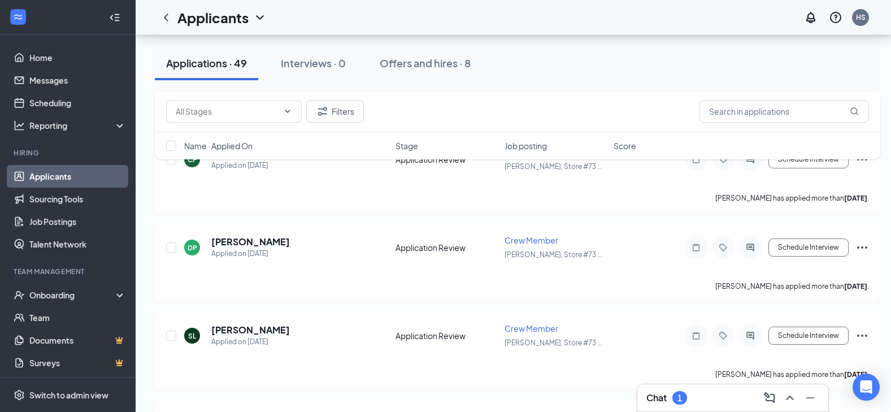
click at [681, 391] on div "1" at bounding box center [679, 398] width 15 height 14
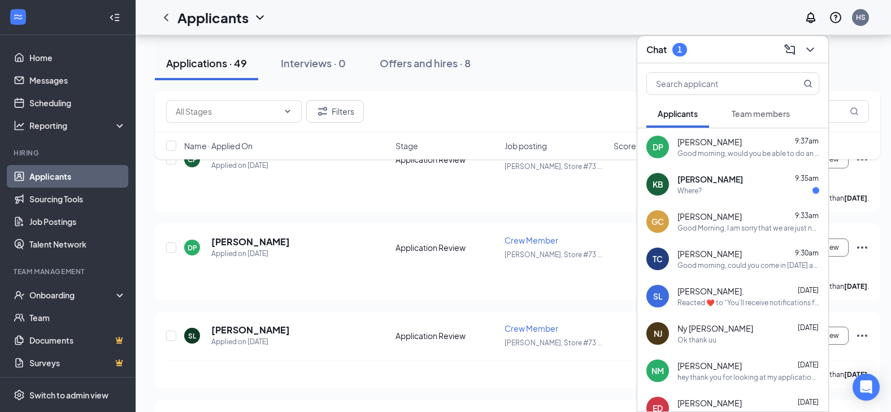
click at [717, 196] on div "KB [PERSON_NAME] 9:35am Where?" at bounding box center [732, 184] width 191 height 37
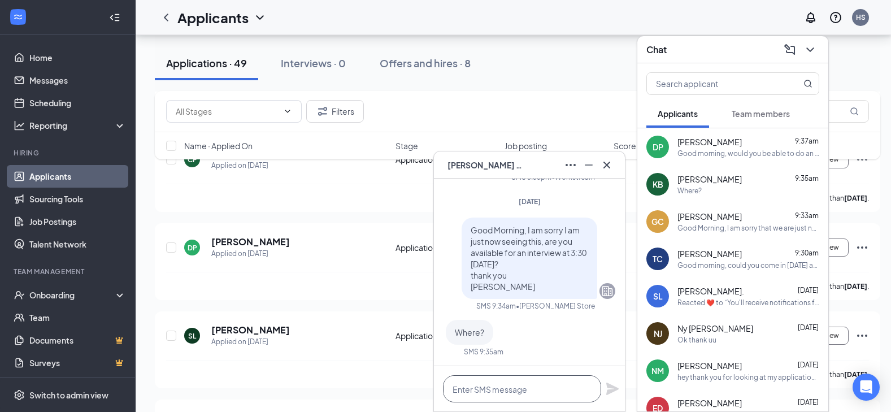
click at [508, 398] on textarea at bounding box center [522, 388] width 158 height 27
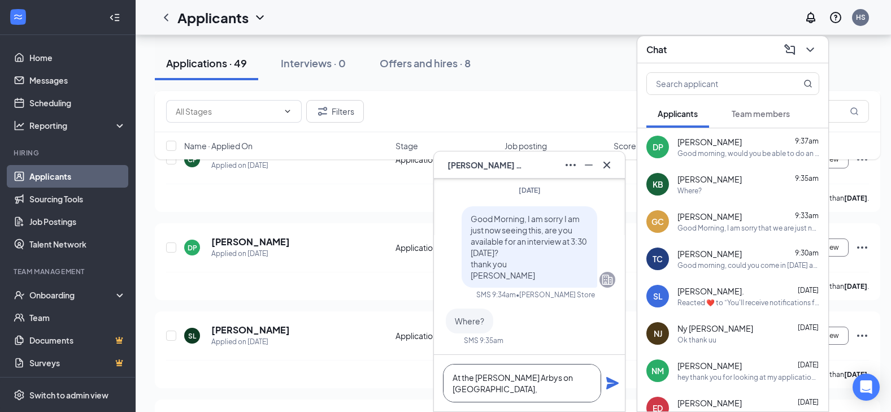
type textarea "At the [PERSON_NAME] Arbys on [GEOGRAPHIC_DATA],"
click at [612, 382] on icon "Plane" at bounding box center [612, 383] width 12 height 12
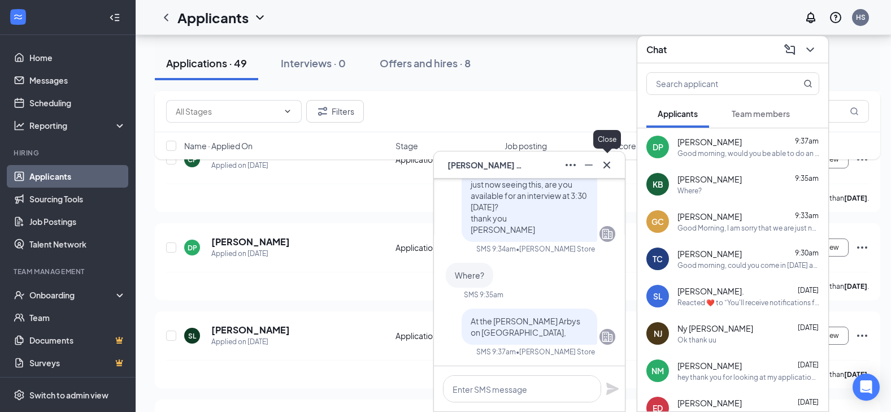
click at [608, 166] on icon "Cross" at bounding box center [606, 164] width 7 height 7
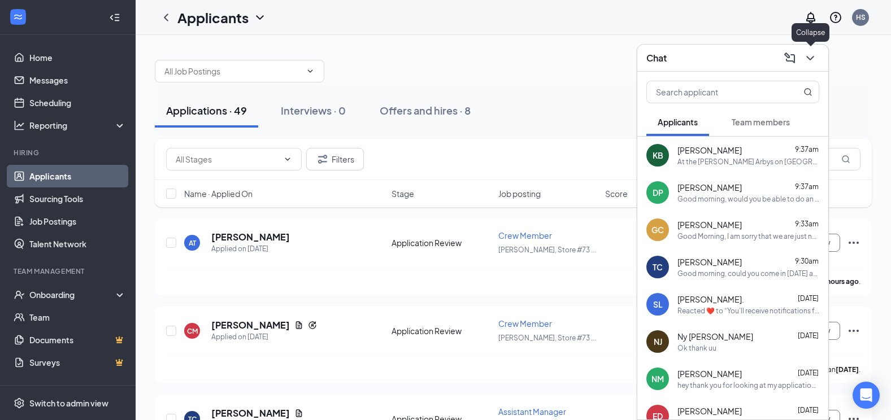
click at [811, 57] on icon "ChevronDown" at bounding box center [810, 58] width 14 height 14
